Goal: Feedback & Contribution: Contribute content

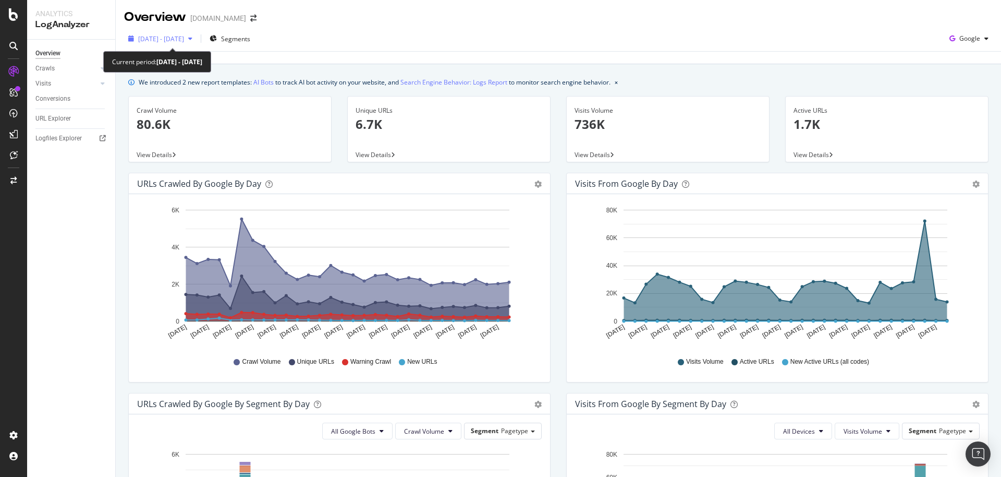
click at [197, 43] on div "[DATE] - [DATE]" at bounding box center [160, 39] width 72 height 16
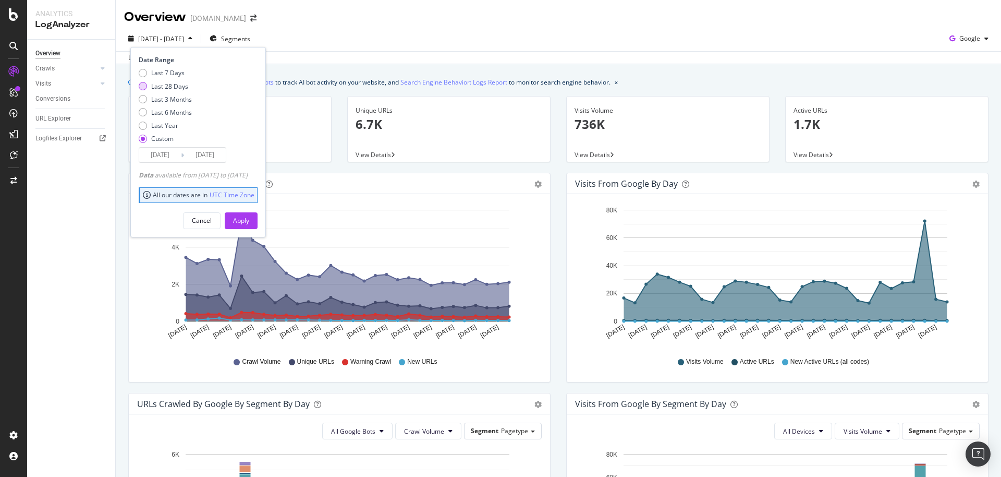
click at [166, 84] on div "Last 28 Days" at bounding box center [169, 86] width 37 height 9
type input "[DATE]"
click at [249, 217] on div "Apply" at bounding box center [241, 220] width 16 height 9
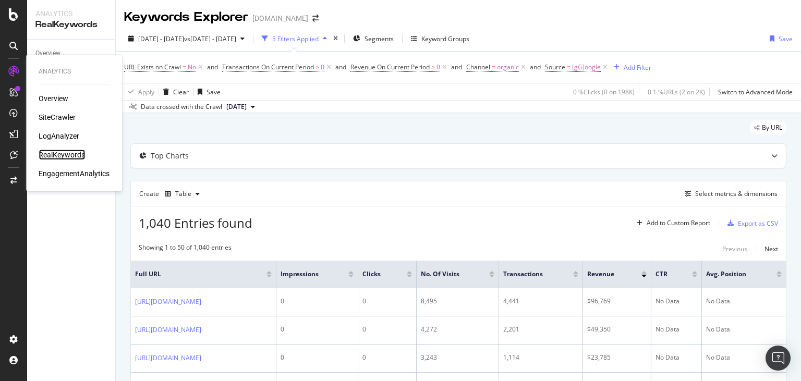
click at [55, 159] on div "RealKeywords" at bounding box center [62, 155] width 46 height 10
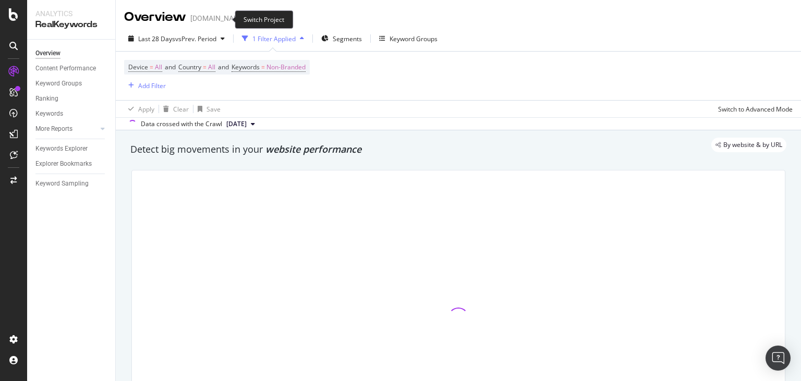
click at [250, 20] on icon "arrow-right-arrow-left" at bounding box center [253, 18] width 6 height 7
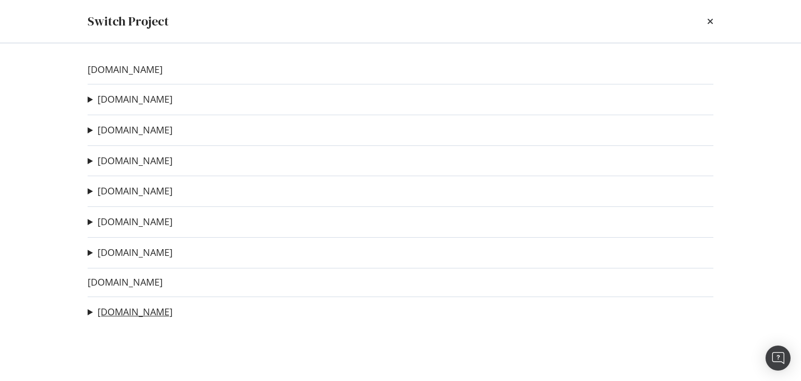
click at [109, 316] on link "Segugio.it" at bounding box center [135, 312] width 75 height 11
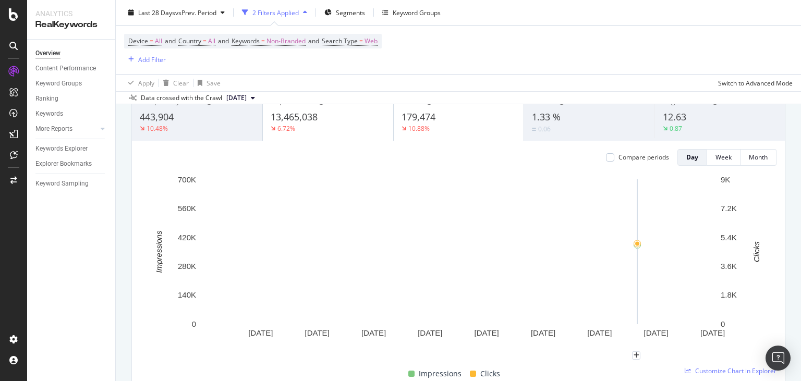
scroll to position [200, 0]
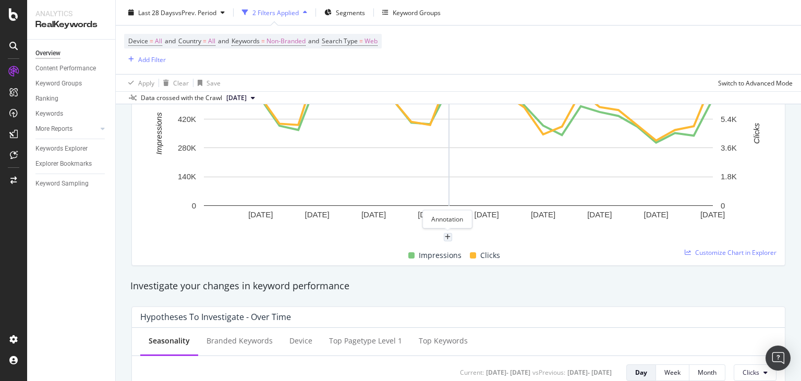
click at [446, 240] on div "plus" at bounding box center [448, 237] width 8 height 8
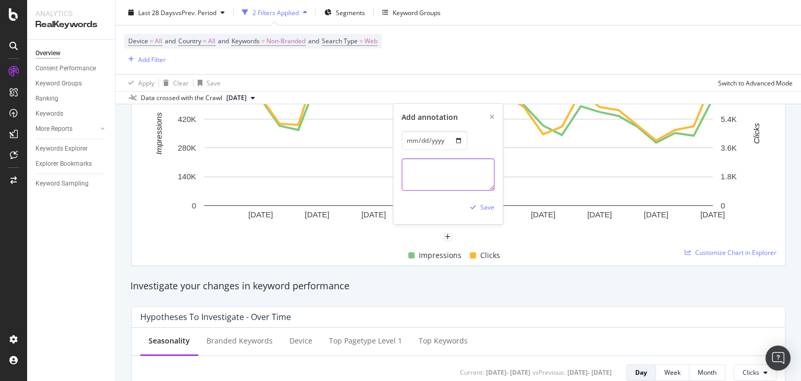
click at [446, 173] on textarea at bounding box center [448, 175] width 93 height 32
paste textarea "[URL][DOMAIN_NAME]"
type textarea "Da [DATE] su [URL][DOMAIN_NAME] online il bollino "Rc Auto a partire da..."."
click at [483, 211] on div "Save" at bounding box center [487, 207] width 14 height 9
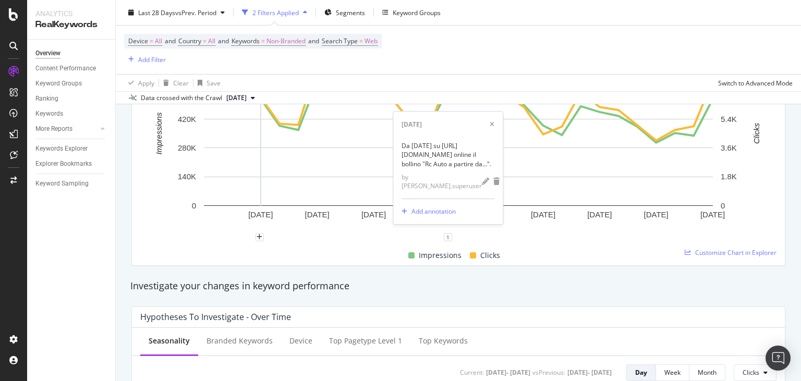
scroll to position [0, 0]
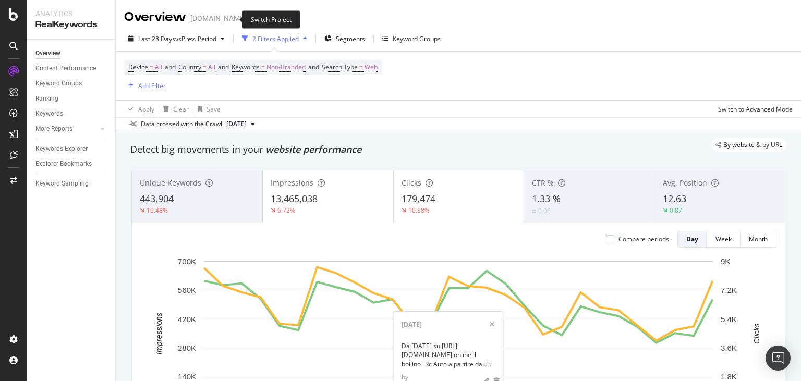
click at [250, 18] on icon "arrow-right-arrow-left" at bounding box center [253, 18] width 6 height 7
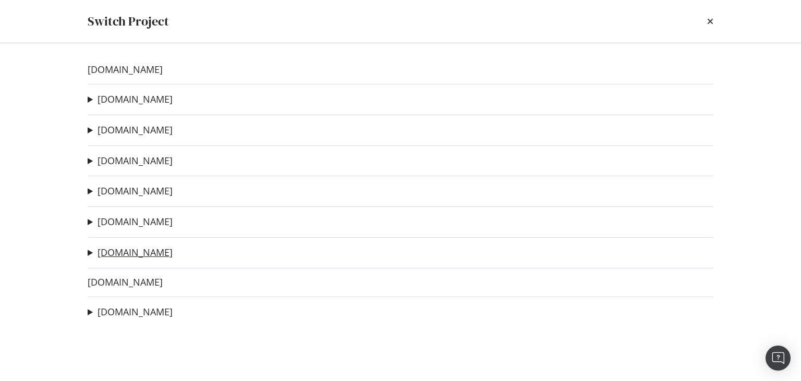
click at [128, 252] on link "[DOMAIN_NAME]" at bounding box center [135, 252] width 75 height 11
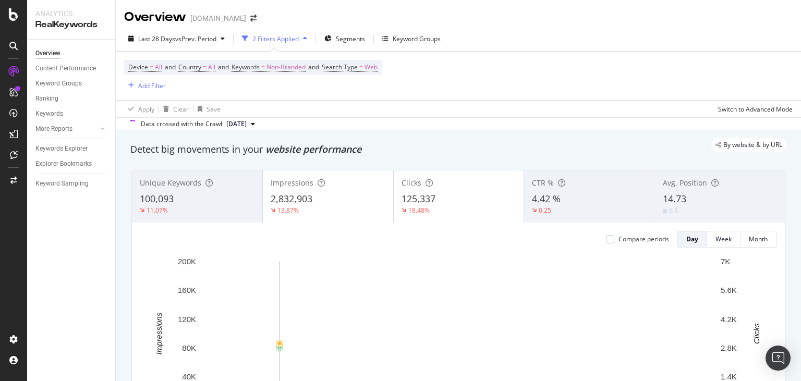
scroll to position [200, 0]
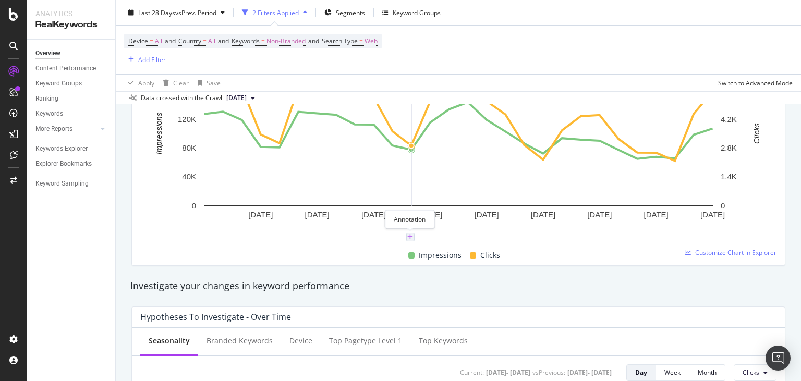
click at [410, 238] on icon "plus" at bounding box center [410, 237] width 6 height 6
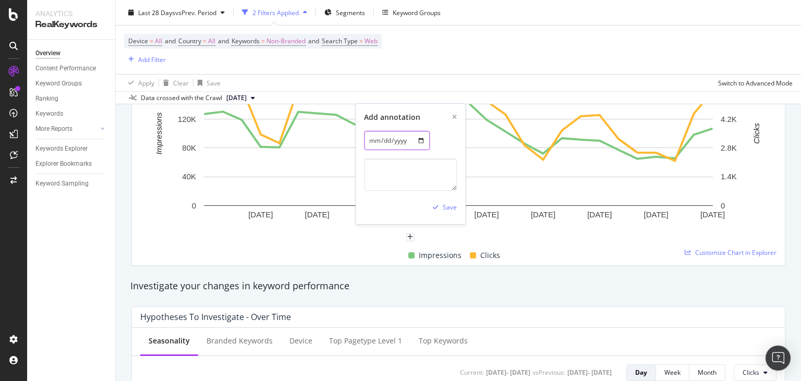
click at [413, 140] on input "[DATE]" at bounding box center [397, 140] width 66 height 19
type input "[DATE]"
click at [395, 166] on textarea at bounding box center [410, 175] width 93 height 32
paste textarea "carichiamo in maniera asincrona (alla richiesta dell'utente) gli iframe attualm…"
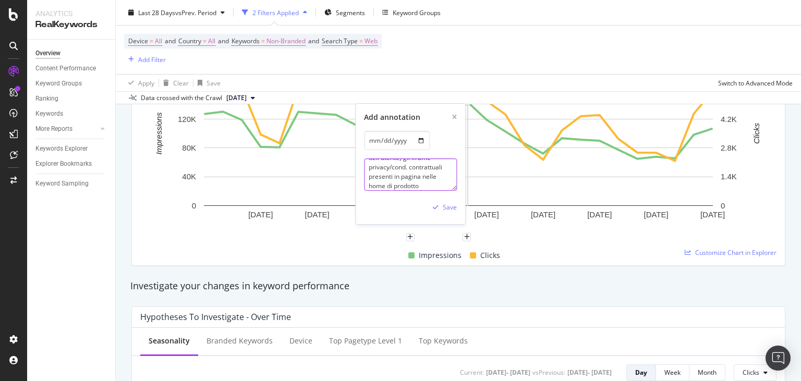
paste textarea "pagine funnel MOL"
type textarea "Da [DATE] carichiamo in maniera asincrona (al clic dell'utente) gli iframe priv…"
click at [444, 203] on div "Save" at bounding box center [443, 208] width 28 height 16
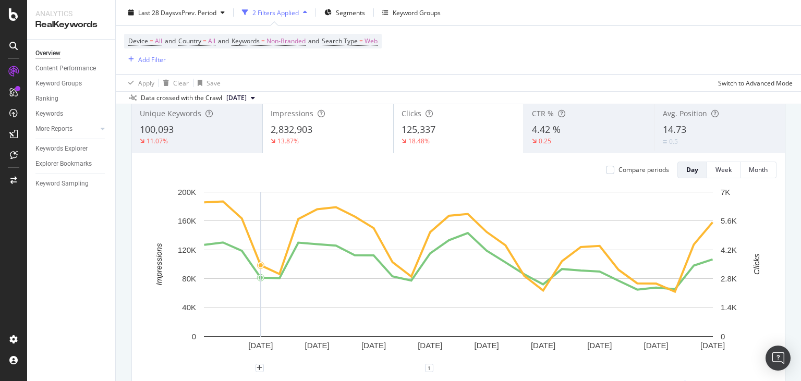
scroll to position [0, 0]
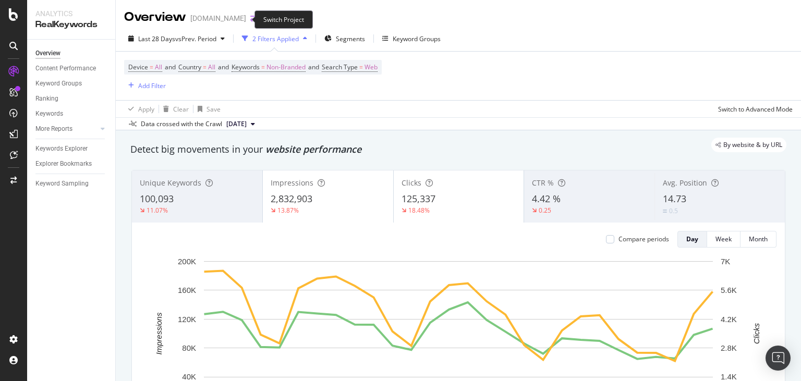
click at [250, 20] on icon "arrow-right-arrow-left" at bounding box center [253, 18] width 6 height 7
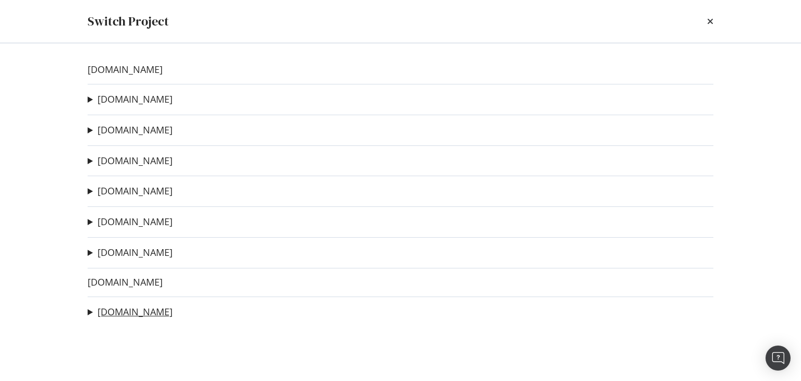
click at [114, 313] on link "[DOMAIN_NAME]" at bounding box center [135, 312] width 75 height 11
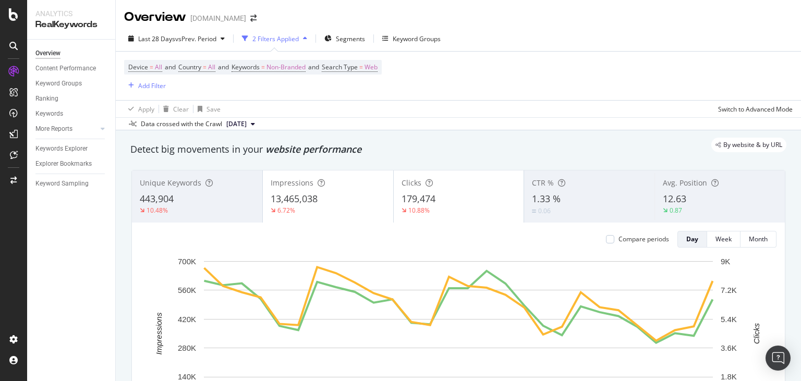
scroll to position [300, 0]
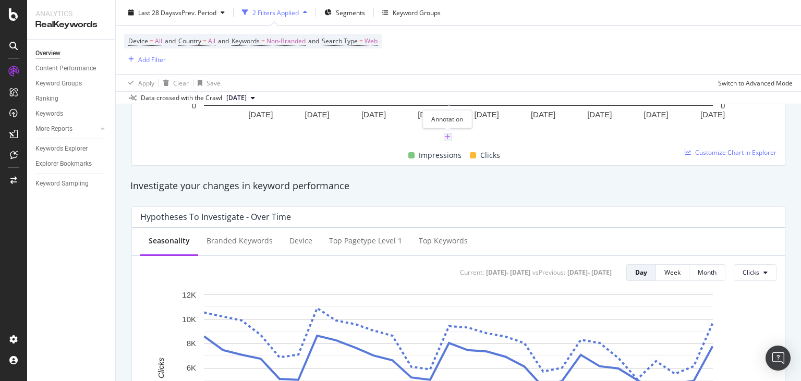
click at [447, 137] on icon "plus" at bounding box center [448, 137] width 6 height 6
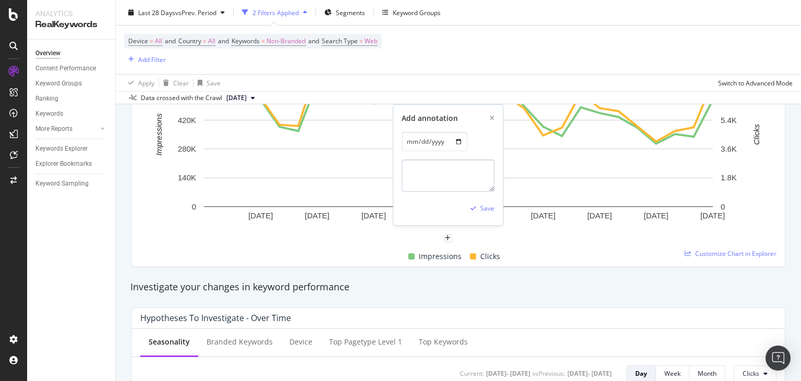
scroll to position [200, 0]
click at [432, 178] on textarea at bounding box center [448, 175] width 93 height 32
paste textarea "Su Hydra, cambiare la url presente nel JSON Website da template. Come segue (in…"
click at [466, 169] on textarea "Su Hydra, modificta la Url presente nel JSON Website da assicurazioni.segugio.i…" at bounding box center [448, 175] width 93 height 32
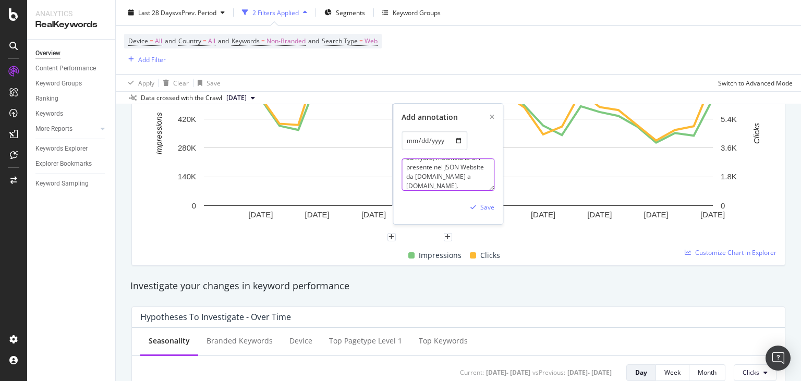
click at [466, 169] on textarea "Su Hydra, modificta la Url presente nel JSON Website da assicurazioni.segugio.i…" at bounding box center [448, 175] width 93 height 32
paste textarea ""Website""
click at [416, 177] on textarea "Su Hydra, modificta la Url presente nel JSON "Website" da assicurazioni.segugio…" at bounding box center [448, 175] width 93 height 32
type textarea "[PERSON_NAME], modificta la Url presente nel JSON "Website" da "[DOMAIN_NAME]" …"
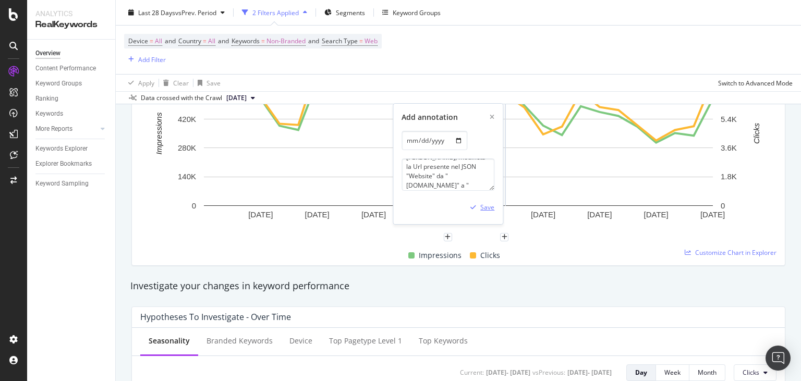
click at [484, 208] on div "Save" at bounding box center [487, 207] width 14 height 9
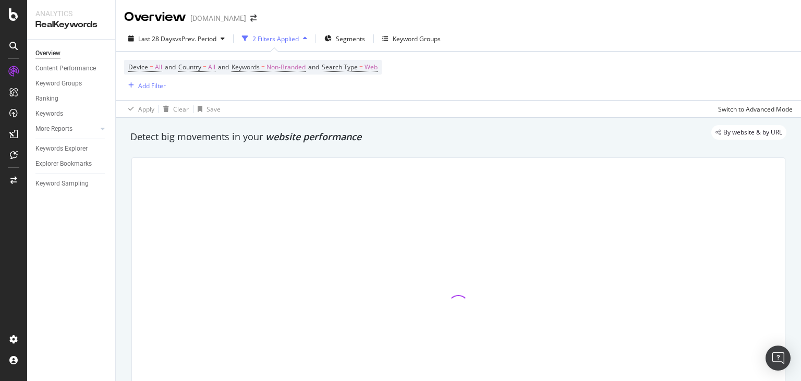
click at [697, 82] on div "Device = All and Country = All and Keywords = Non-Branded and Search Type = Web…" at bounding box center [458, 76] width 669 height 48
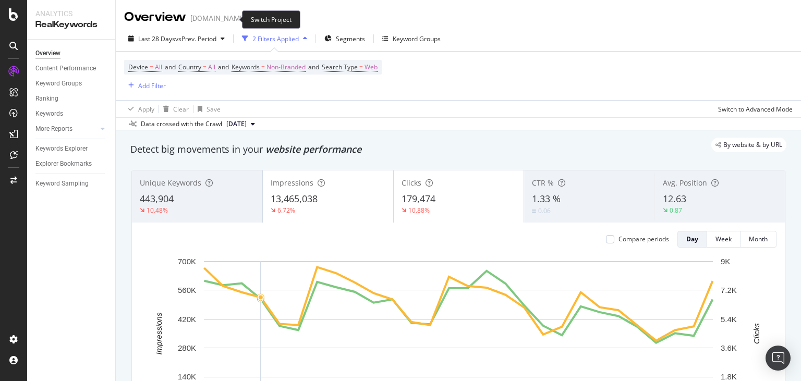
click at [250, 17] on icon "arrow-right-arrow-left" at bounding box center [253, 18] width 6 height 7
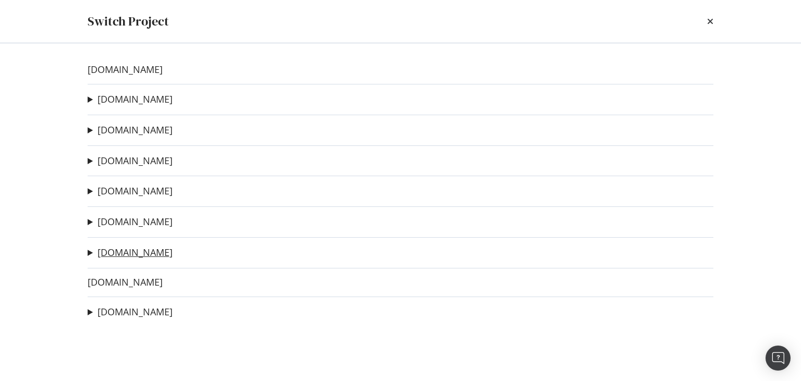
click at [113, 251] on link "[DOMAIN_NAME]" at bounding box center [135, 252] width 75 height 11
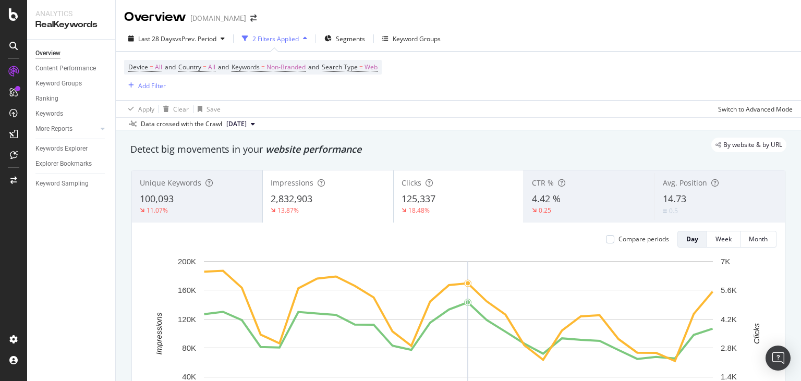
scroll to position [200, 0]
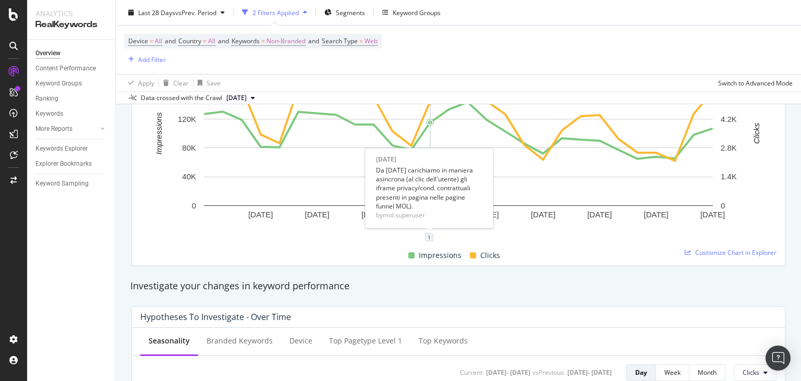
click at [428, 238] on div "1" at bounding box center [429, 237] width 8 height 8
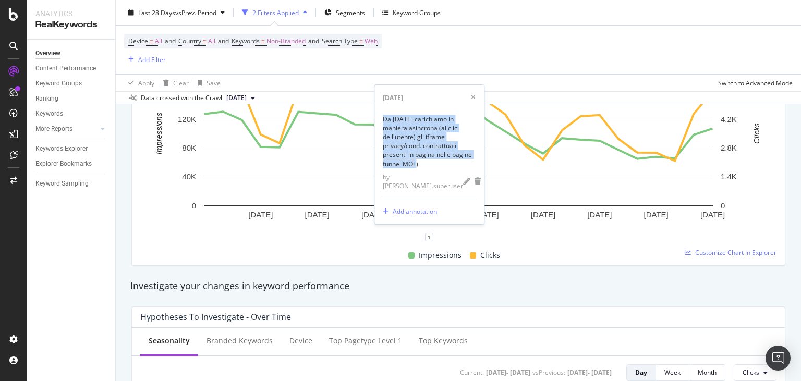
drag, startPoint x: 383, startPoint y: 136, endPoint x: 462, endPoint y: 176, distance: 88.4
click at [462, 168] on div "Da [DATE] carichiamo in maniera asincrona (al clic dell'utente) gli iframe priv…" at bounding box center [429, 142] width 93 height 54
copy div "Da [DATE] carichiamo in maniera asincrona (al clic dell'utente) gli iframe priv…"
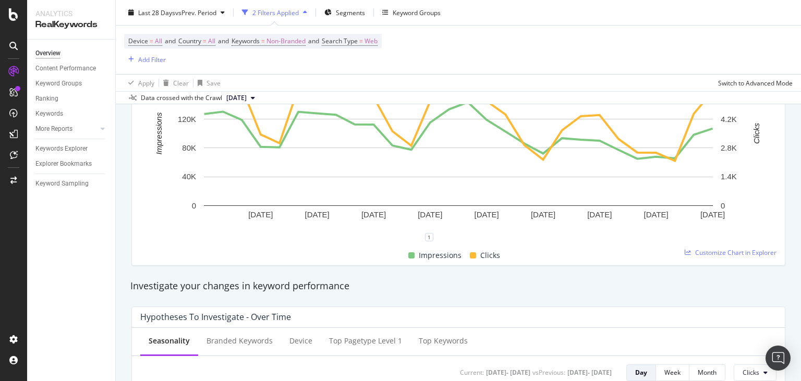
click at [116, 220] on div "Analytics RealKeywords Overview Content Performance Keyword Groups Ranking Keyw…" at bounding box center [71, 190] width 89 height 381
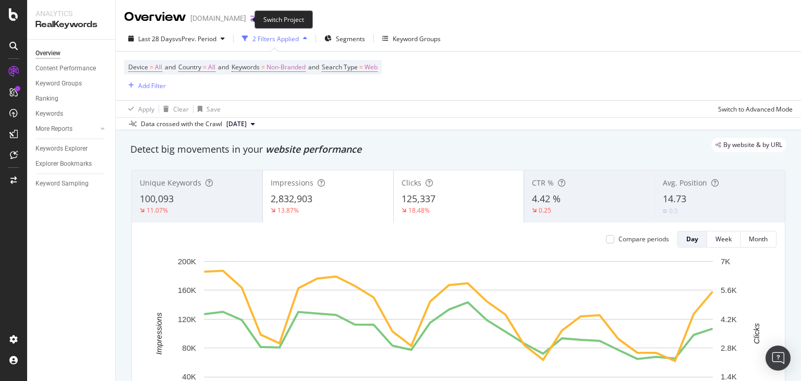
click at [250, 18] on icon "arrow-right-arrow-left" at bounding box center [253, 18] width 6 height 7
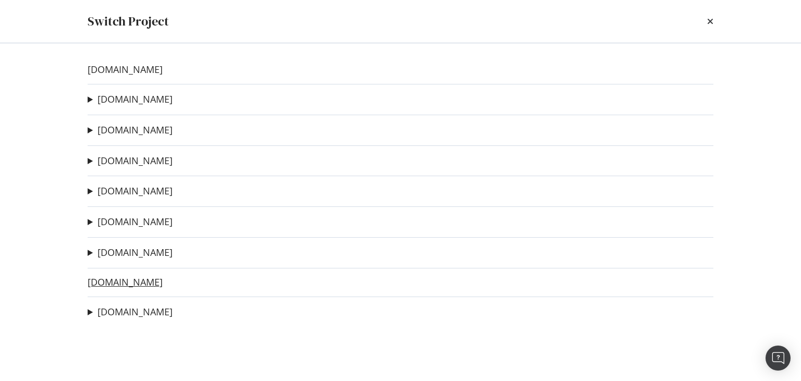
click at [103, 282] on link "[DOMAIN_NAME]" at bounding box center [125, 282] width 75 height 11
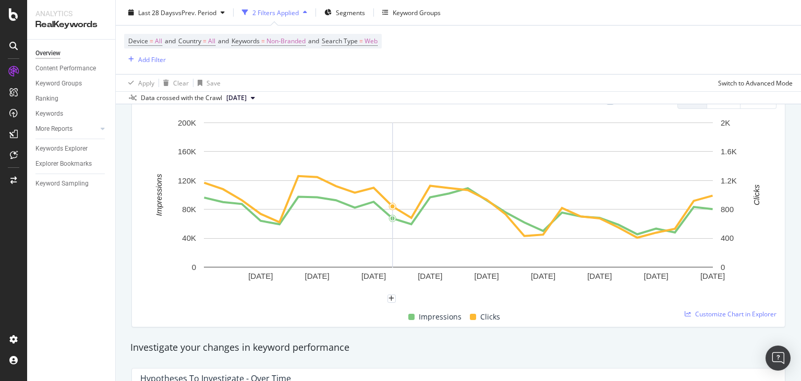
scroll to position [200, 0]
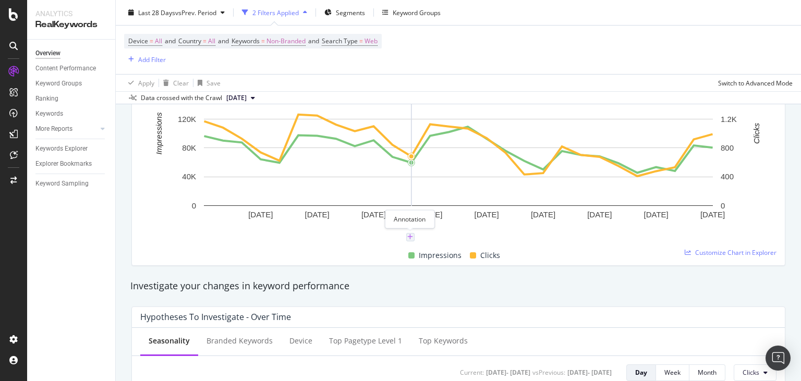
click at [410, 239] on icon "plus" at bounding box center [410, 237] width 6 height 6
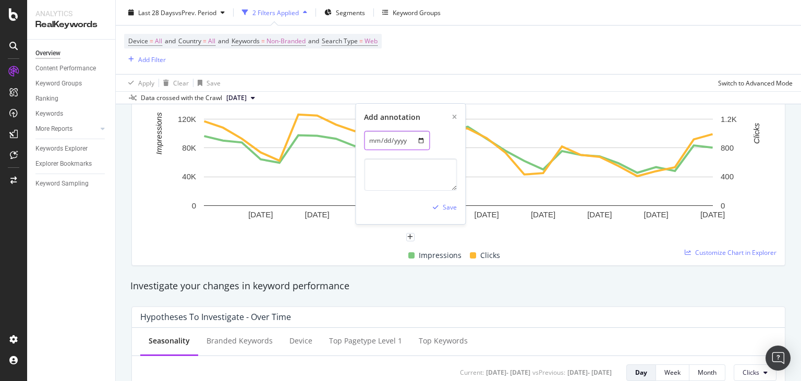
click at [416, 140] on input "[DATE]" at bounding box center [397, 140] width 66 height 19
type input "[DATE]"
click at [387, 172] on textarea at bounding box center [410, 175] width 93 height 32
paste textarea "Da [DATE] carichiamo in maniera asincrona (al clic dell'utente) gli iframe priv…"
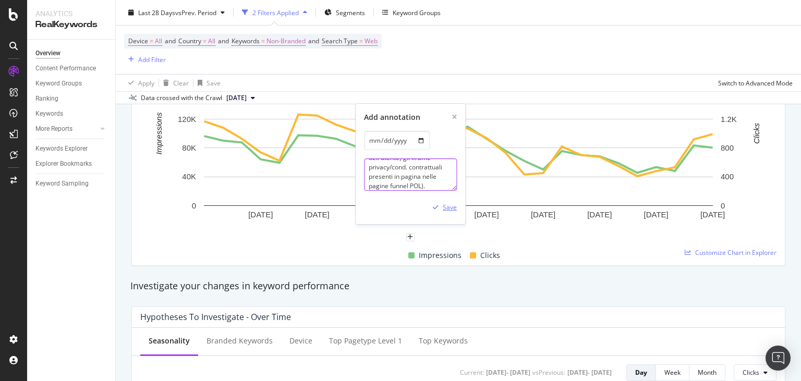
type textarea "Da [DATE] carichiamo in maniera asincrona (al clic dell'utente) gli iframe priv…"
click at [442, 207] on div "button" at bounding box center [436, 207] width 14 height 6
